Goal: Communication & Community: Answer question/provide support

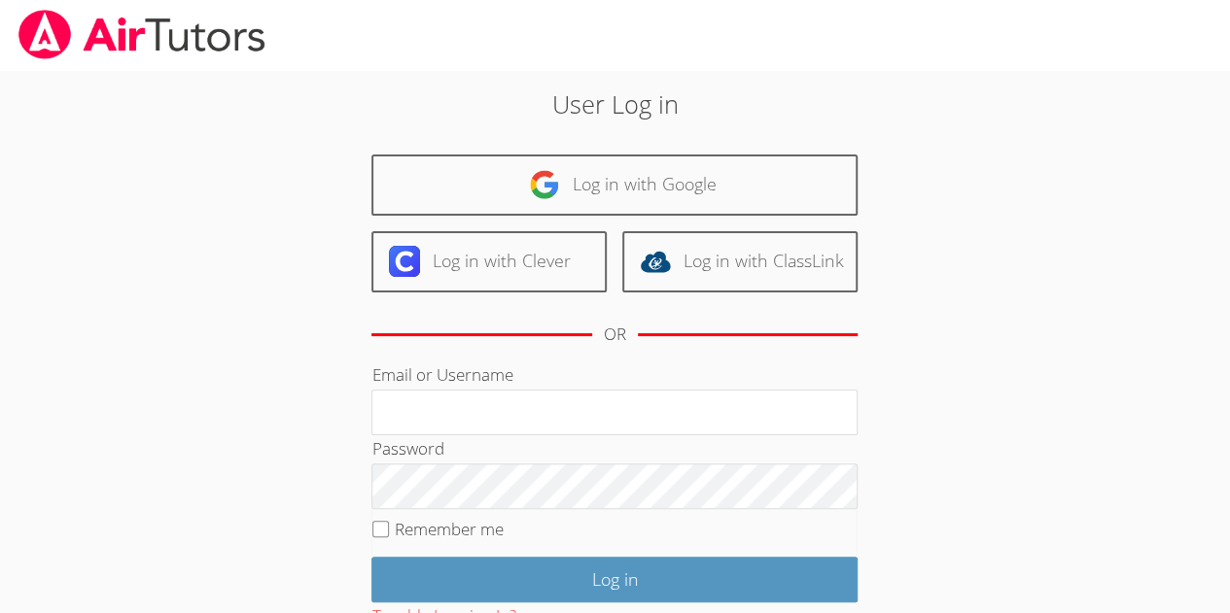
type input "[EMAIL_ADDRESS]com"
click at [14, 509] on body "User Log in Log in with Google Log in with Clever Log in with ClassLink OR Emai…" at bounding box center [615, 306] width 1230 height 613
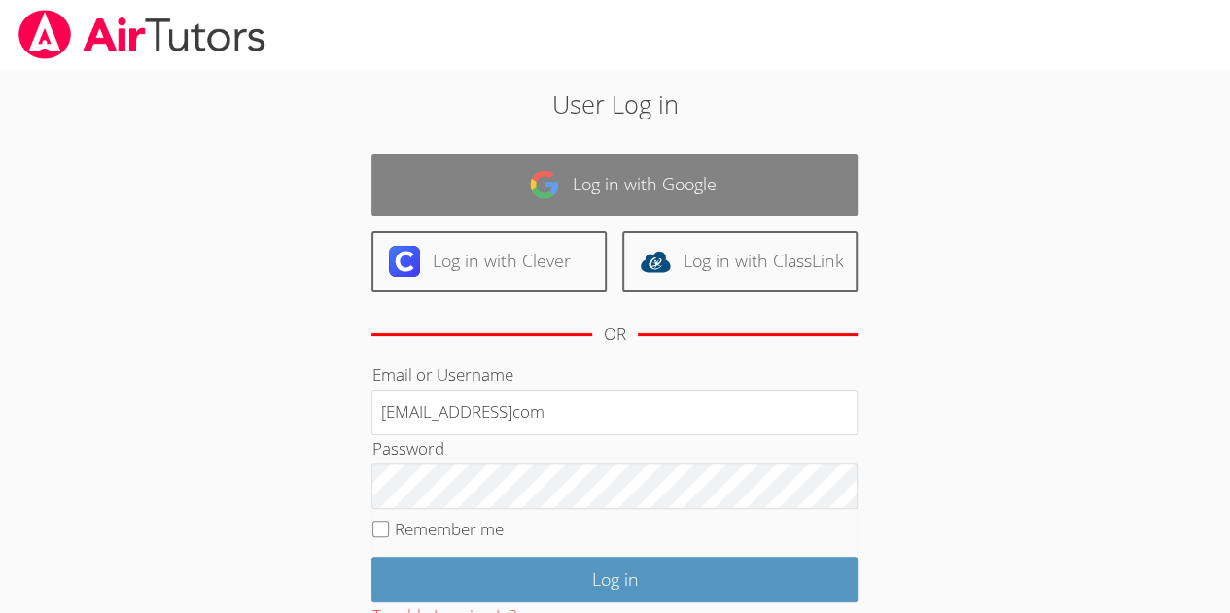
click at [572, 207] on link "Log in with Google" at bounding box center [614, 185] width 486 height 61
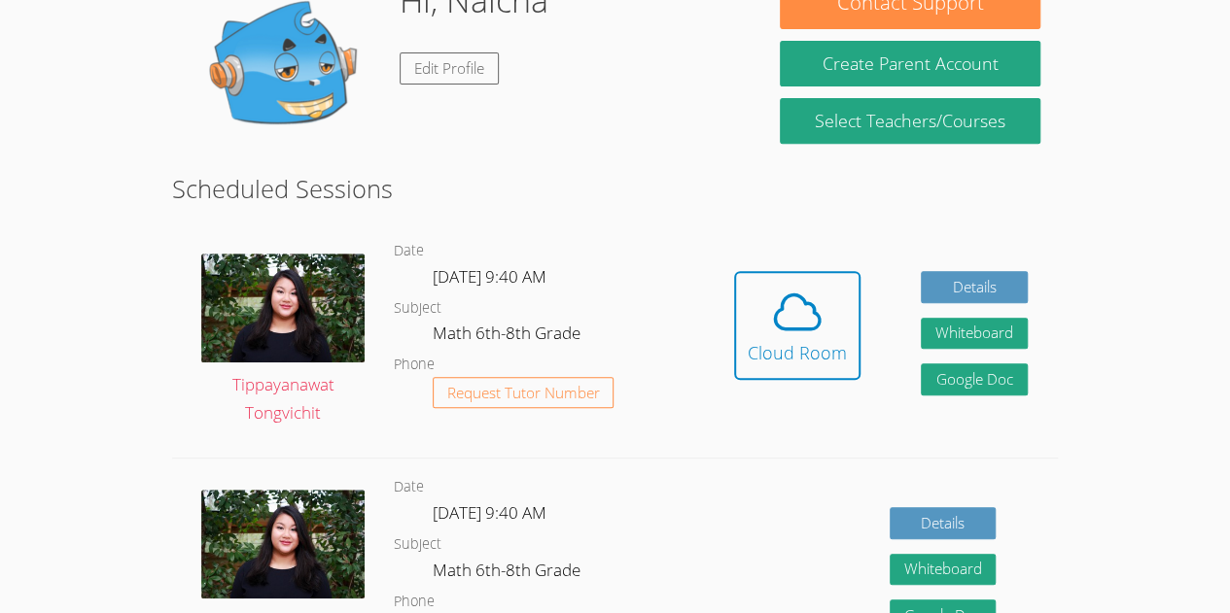
scroll to position [339, 0]
click at [810, 310] on icon at bounding box center [797, 312] width 54 height 54
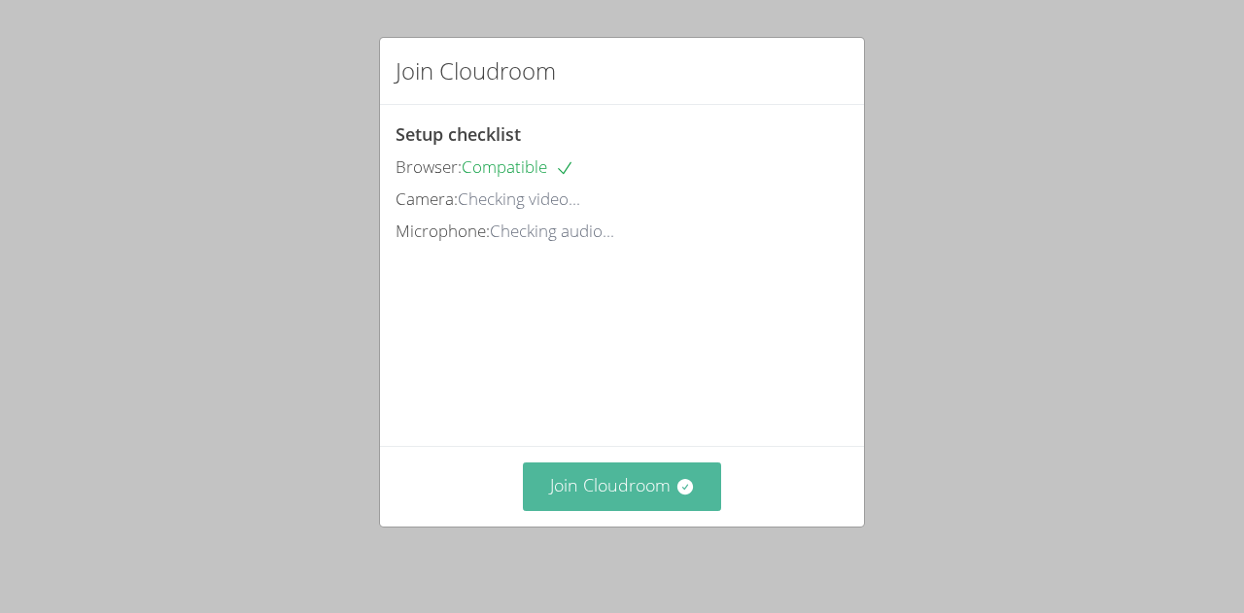
click at [651, 491] on button "Join Cloudroom" at bounding box center [622, 487] width 199 height 48
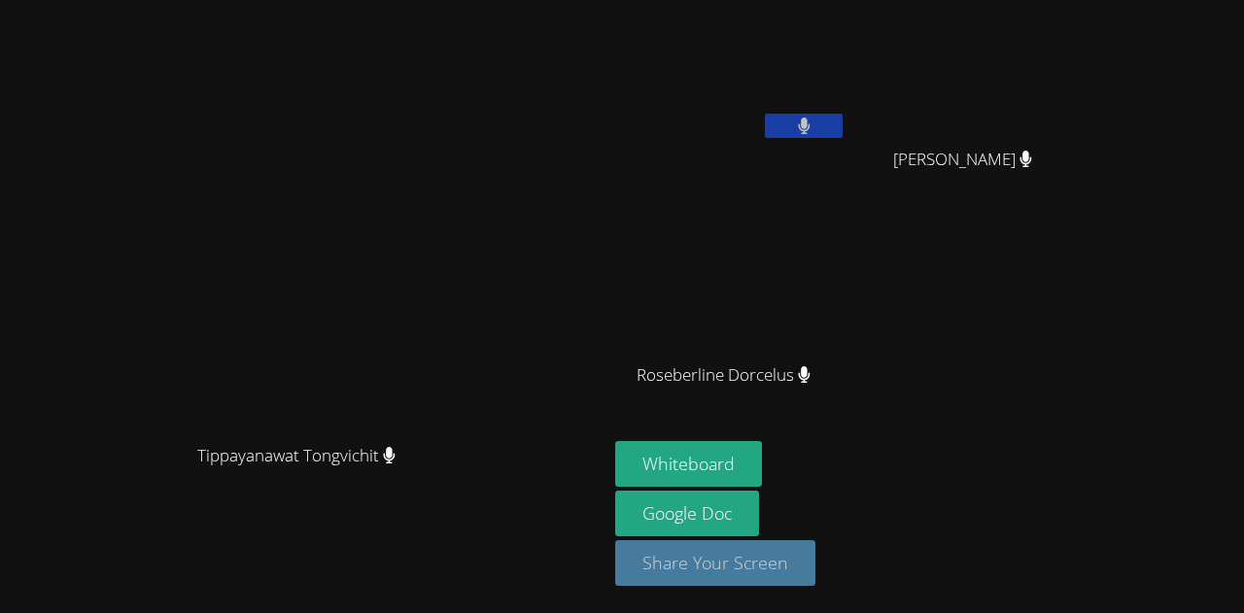
click at [816, 548] on button "Share Your Screen" at bounding box center [715, 563] width 200 height 46
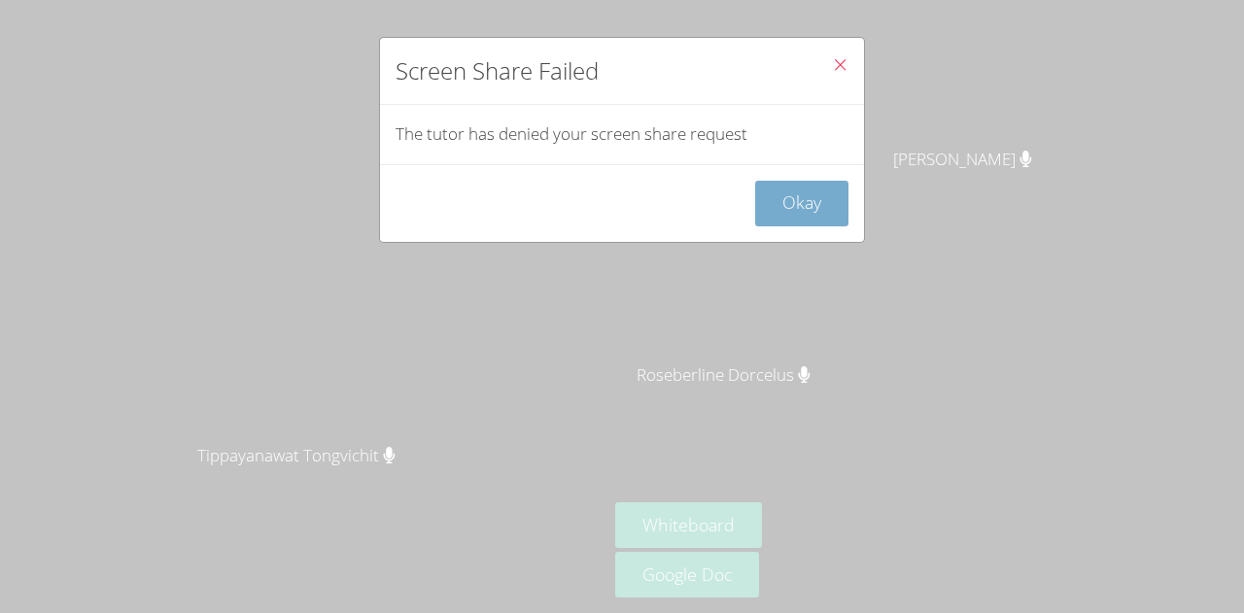
click at [798, 208] on button "Okay" at bounding box center [801, 204] width 93 height 46
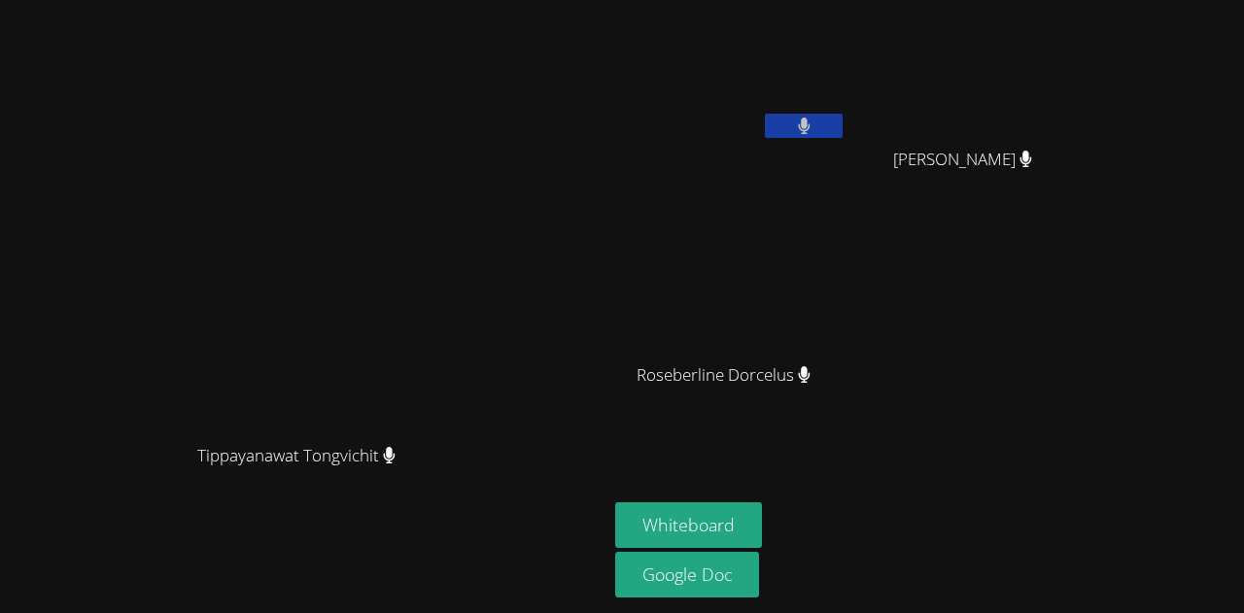
click at [811, 125] on icon at bounding box center [804, 126] width 13 height 17
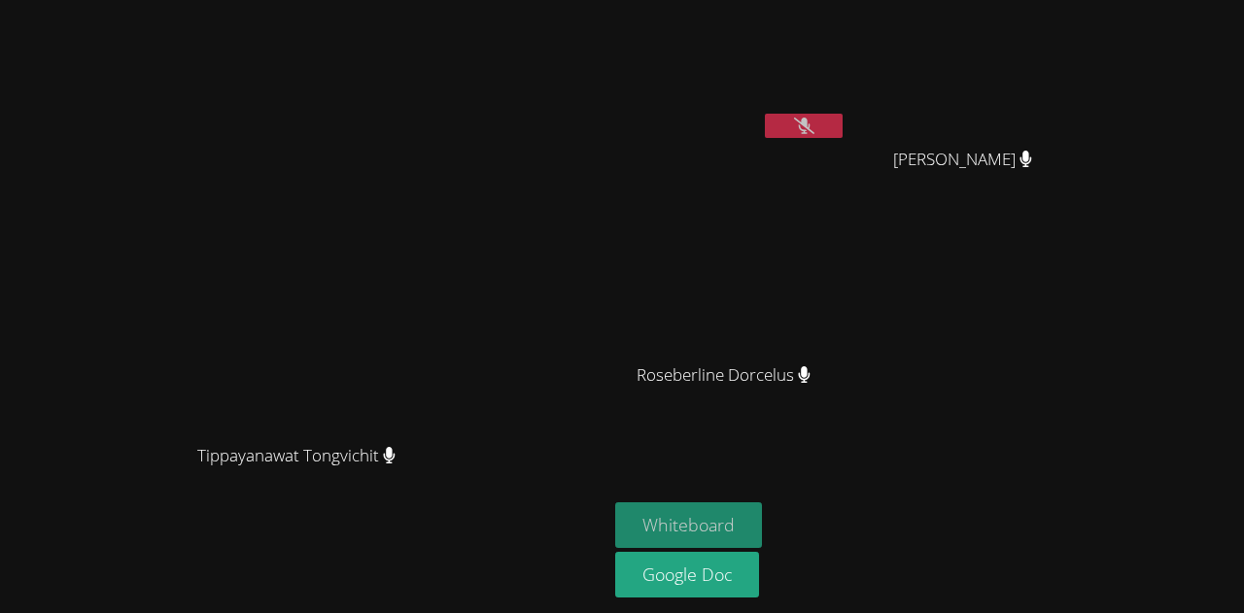
click at [762, 522] on button "Whiteboard" at bounding box center [688, 526] width 147 height 46
click at [815, 118] on icon at bounding box center [804, 126] width 20 height 17
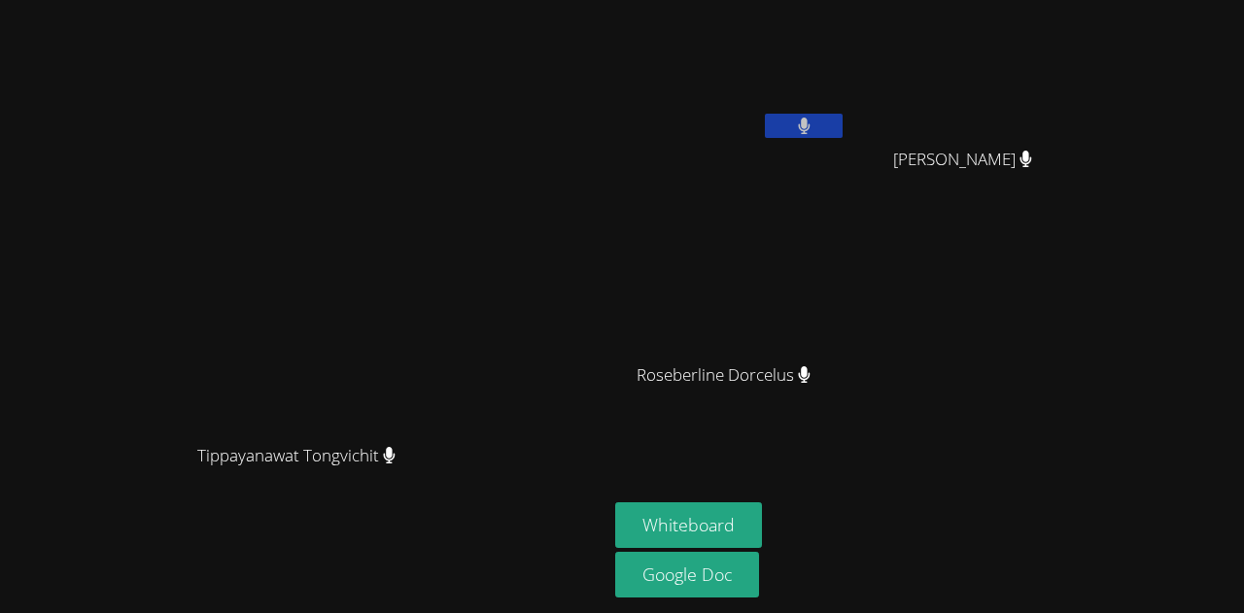
click at [843, 116] on button at bounding box center [804, 126] width 78 height 24
click at [8, 512] on div "Tippayanawat Tongvichit" at bounding box center [304, 474] width 592 height 78
click at [158, 393] on video at bounding box center [304, 267] width 292 height 333
click at [158, 435] on video at bounding box center [304, 267] width 292 height 333
click at [843, 127] on button at bounding box center [804, 126] width 78 height 24
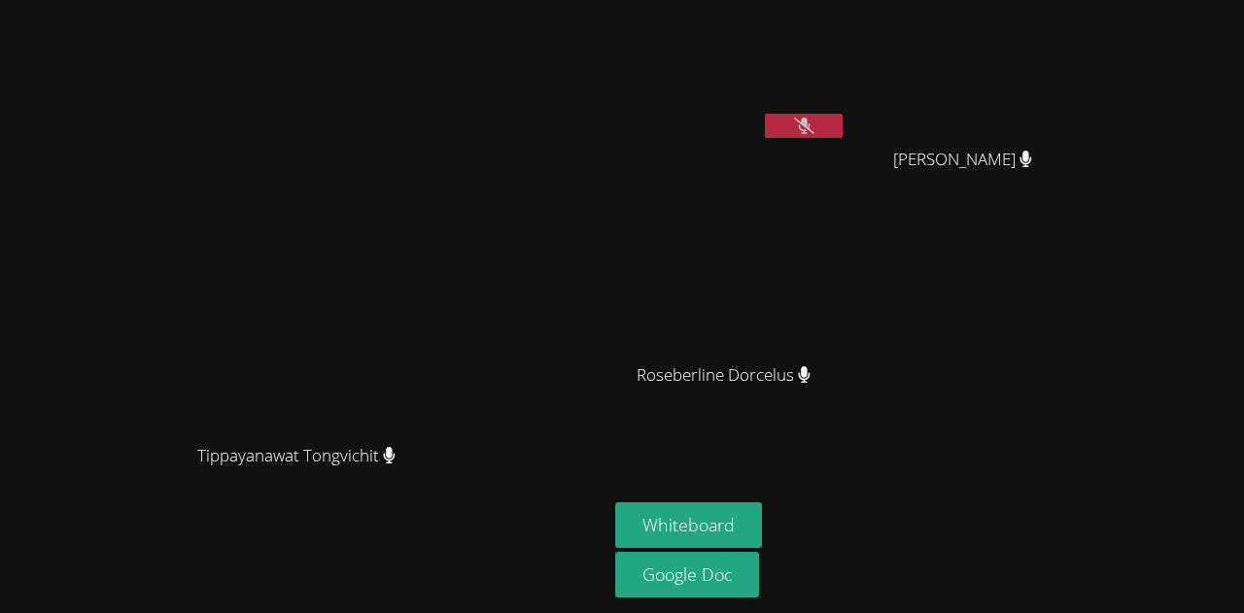
click at [843, 127] on button at bounding box center [804, 126] width 78 height 24
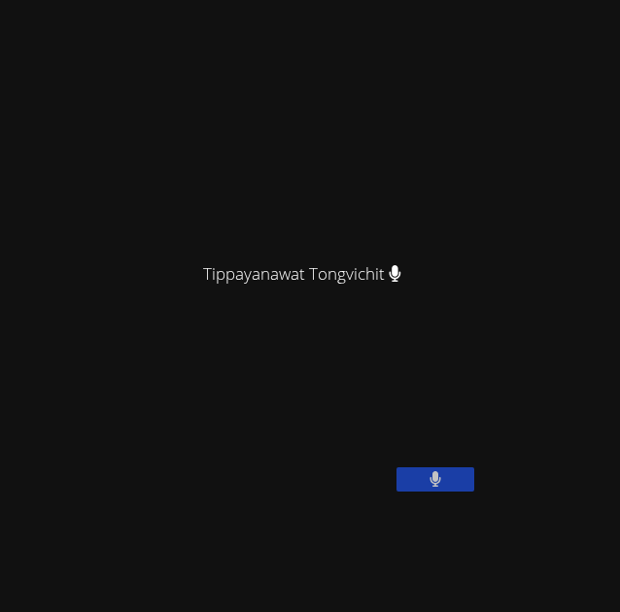
scroll to position [103, 0]
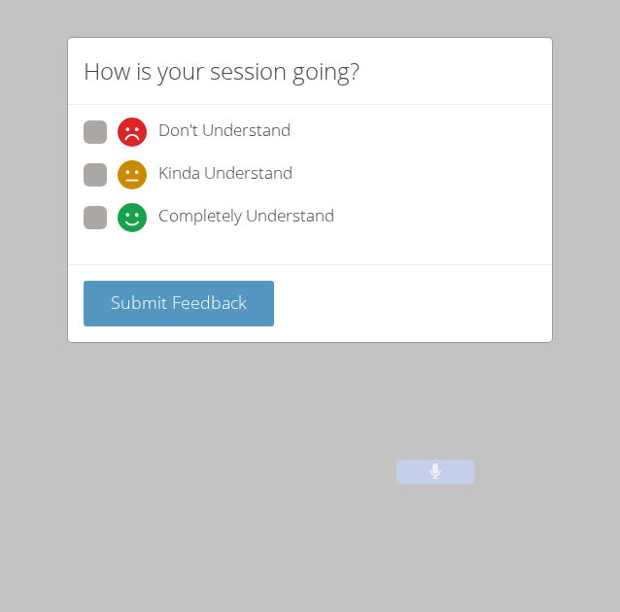
click at [159, 216] on span "Completely Understand" at bounding box center [246, 217] width 176 height 29
click at [134, 216] on input "Completely Understand" at bounding box center [126, 214] width 17 height 17
radio input "true"
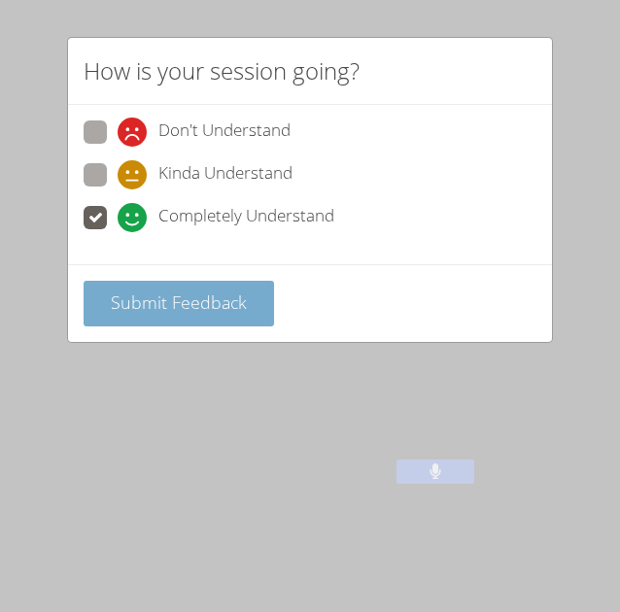
click at [174, 285] on button "Submit Feedback" at bounding box center [179, 304] width 191 height 46
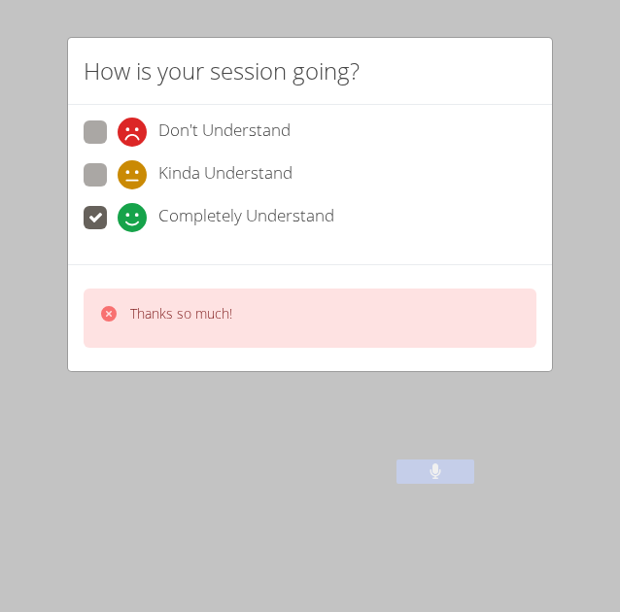
click at [115, 300] on div "Thanks so much!" at bounding box center [310, 318] width 453 height 59
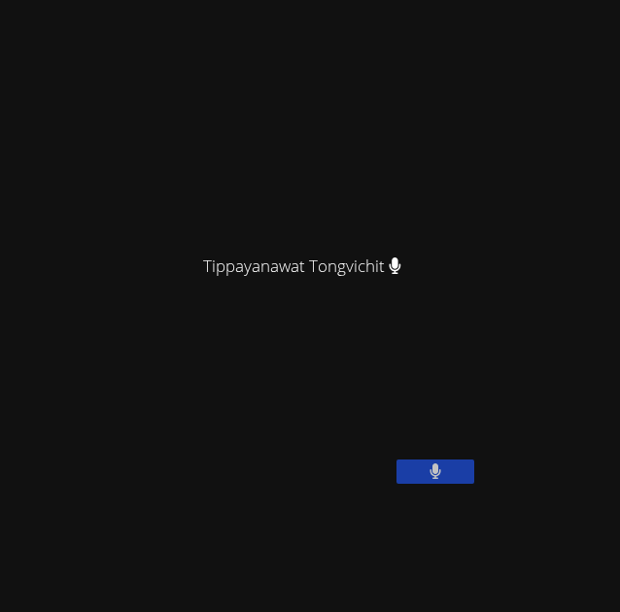
click at [169, 318] on main "Tippayanawat Tongvichit [PERSON_NAME]" at bounding box center [310, 114] width 620 height 434
click at [124, 484] on video at bounding box center [154, 411] width 292 height 146
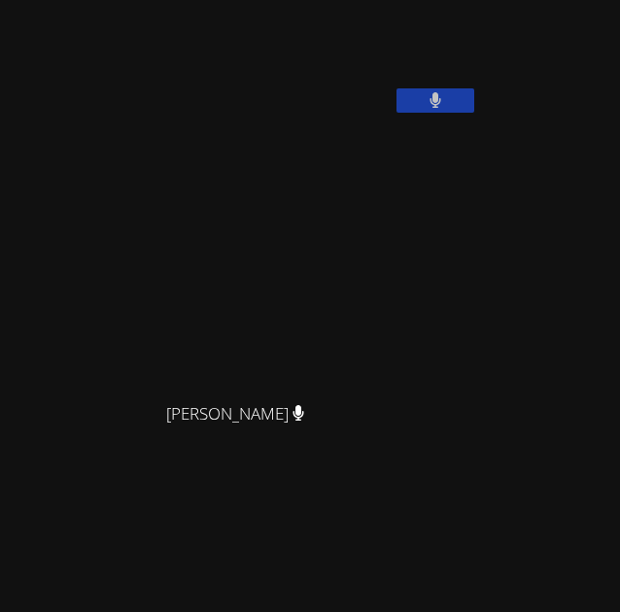
scroll to position [432, 0]
